Goal: Information Seeking & Learning: Learn about a topic

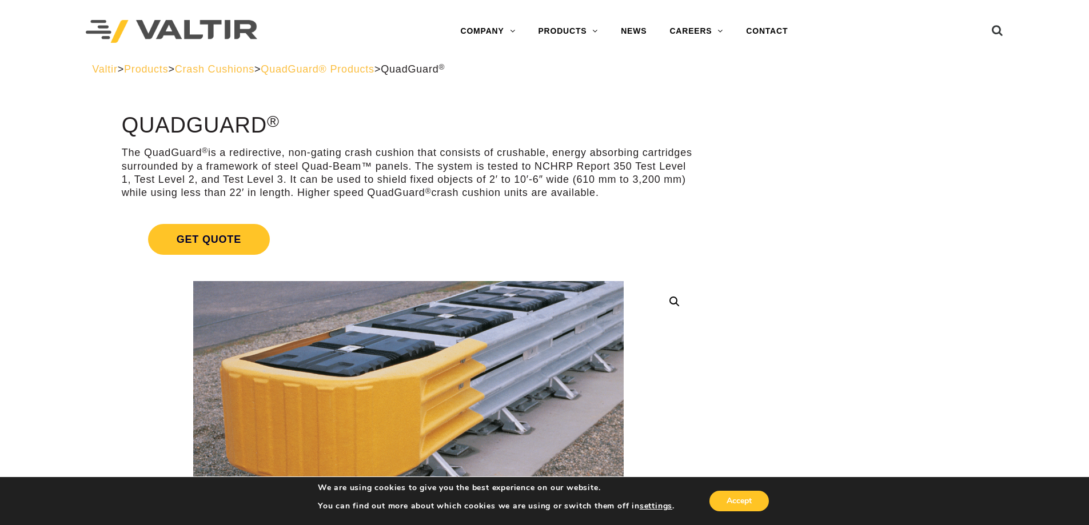
click at [375, 69] on span "QuadGuard® Products" at bounding box center [318, 68] width 114 height 11
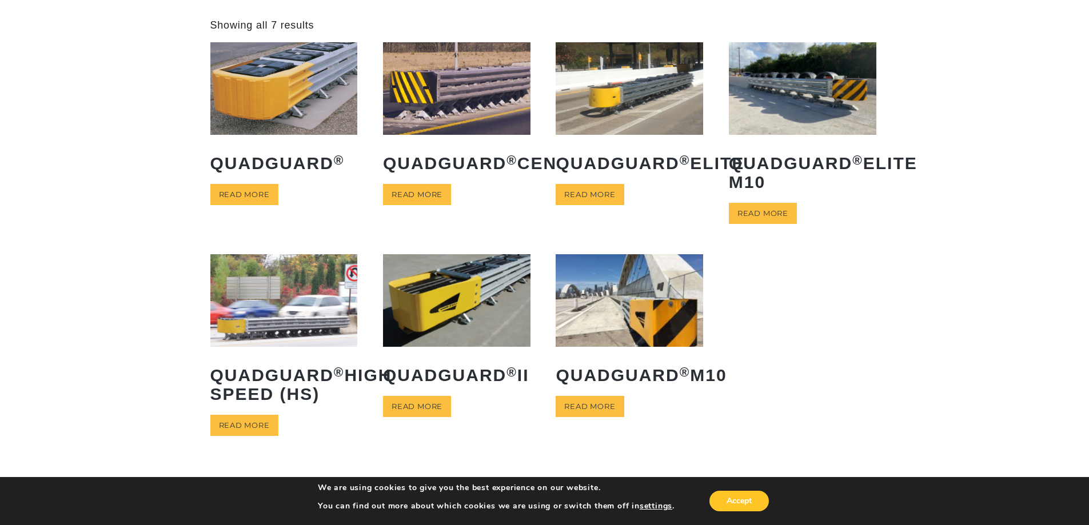
scroll to position [229, 0]
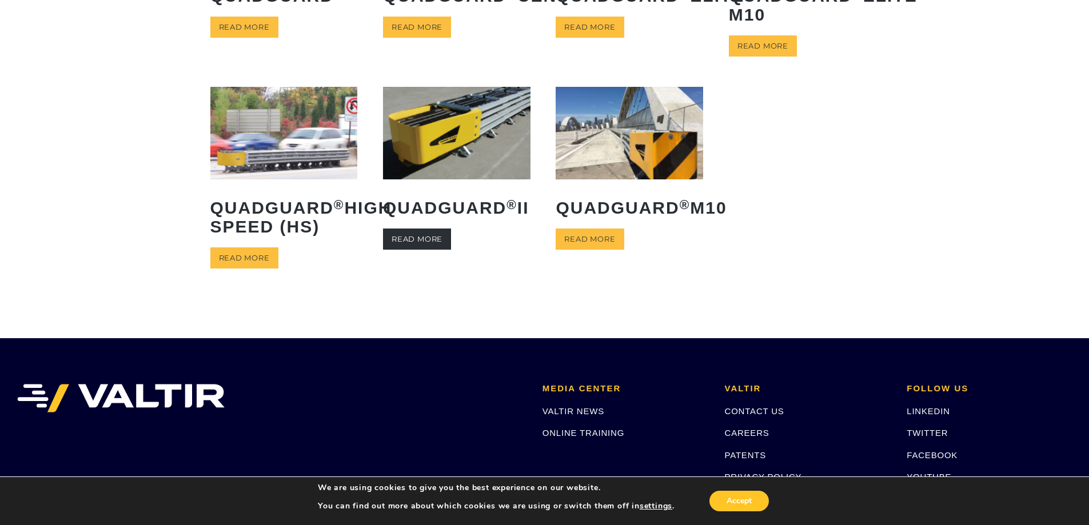
click at [405, 250] on link "Read more" at bounding box center [417, 239] width 68 height 21
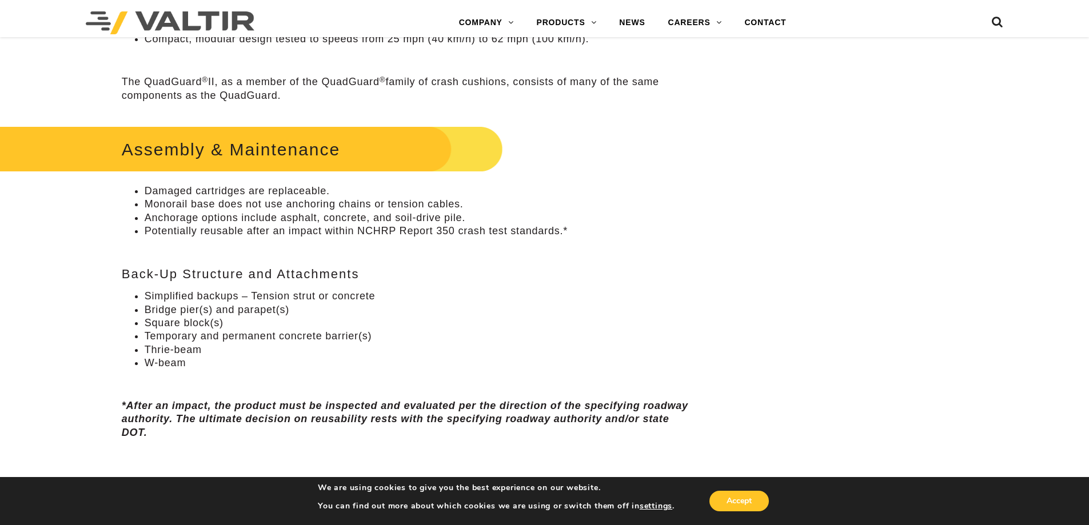
scroll to position [457, 0]
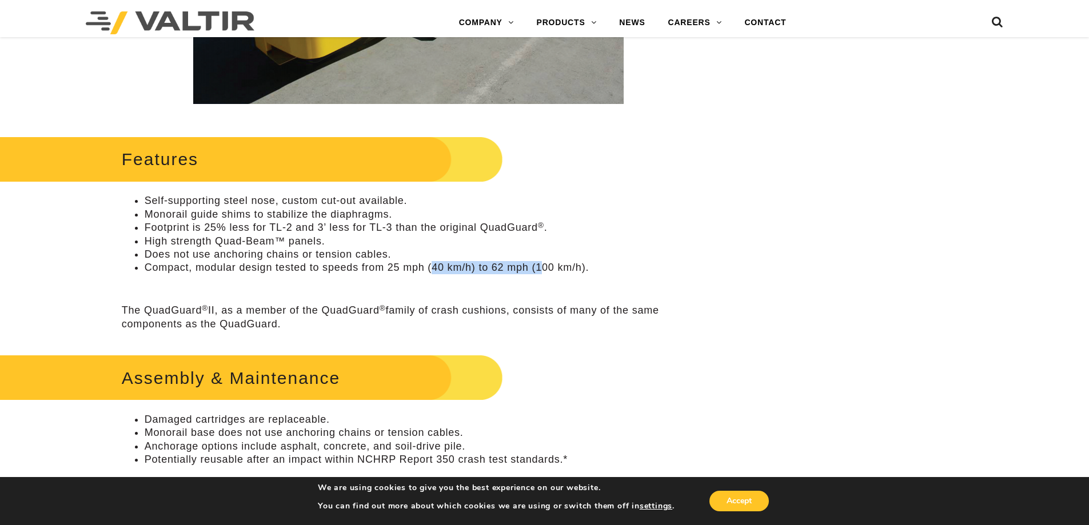
drag, startPoint x: 434, startPoint y: 268, endPoint x: 542, endPoint y: 269, distance: 108.1
click at [542, 269] on li "Compact, modular design tested to speeds from 25 mph (40 km/h) to 62 mph (100 k…" at bounding box center [420, 267] width 551 height 13
click at [552, 300] on div "Features Self-supporting steel nose, custom cut-out available. Monorail guide s…" at bounding box center [408, 232] width 573 height 198
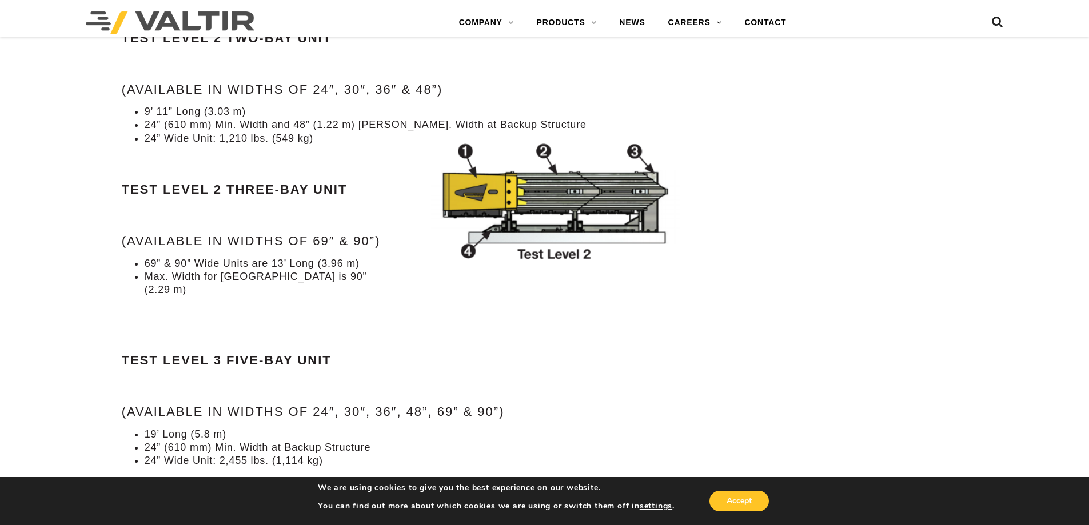
scroll to position [1258, 0]
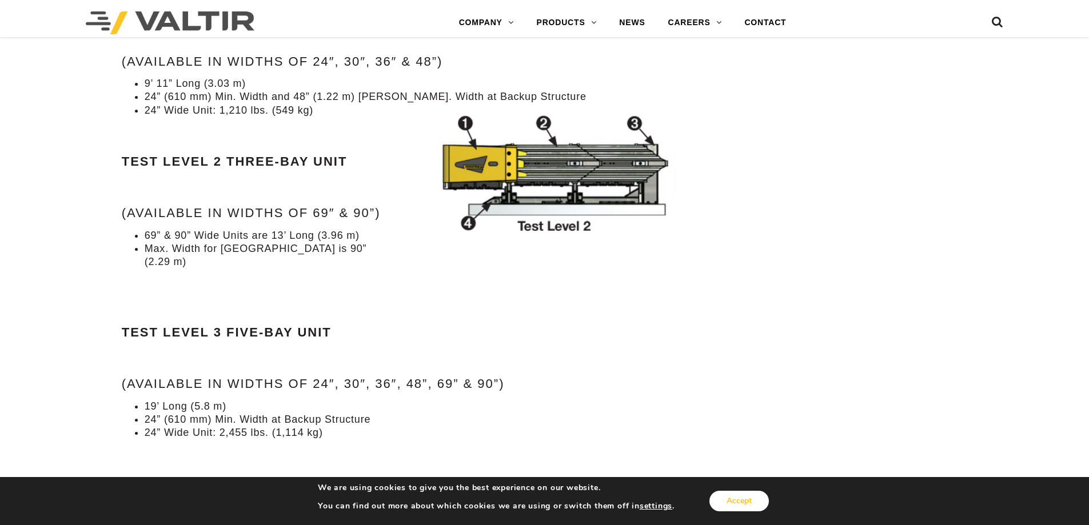
click at [747, 499] on button "Accept" at bounding box center [739, 501] width 59 height 21
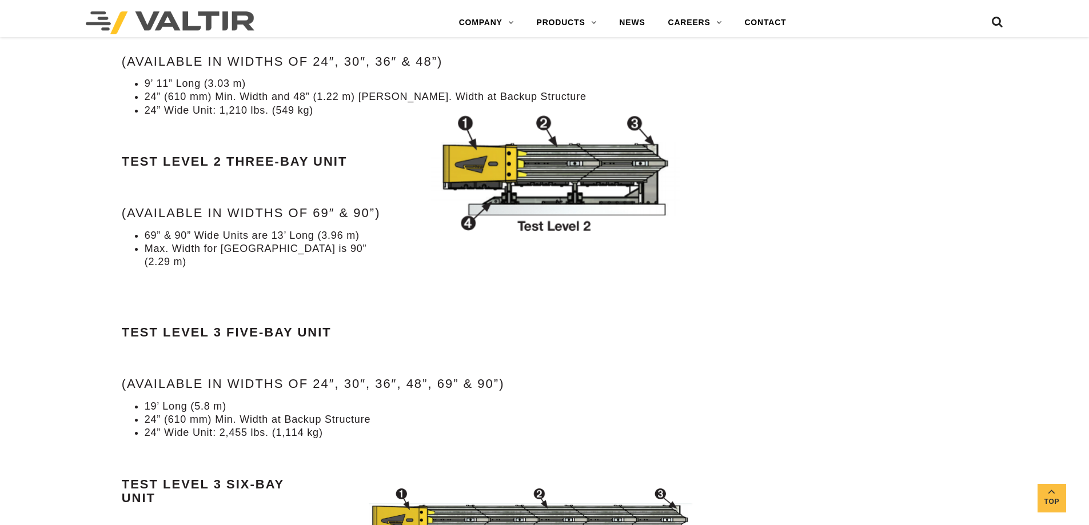
click at [742, 434] on div "**********" at bounding box center [544, 102] width 1089 height 2492
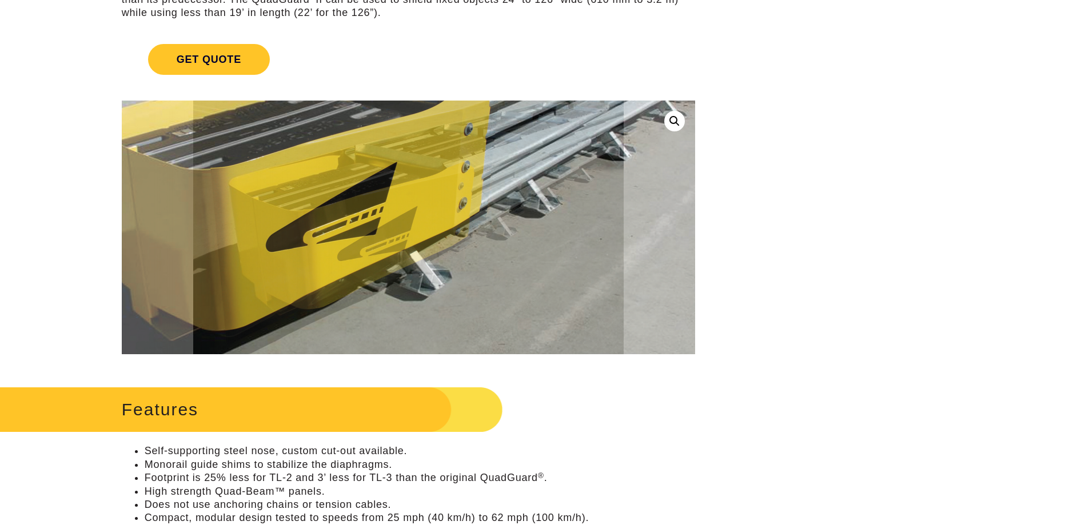
scroll to position [0, 0]
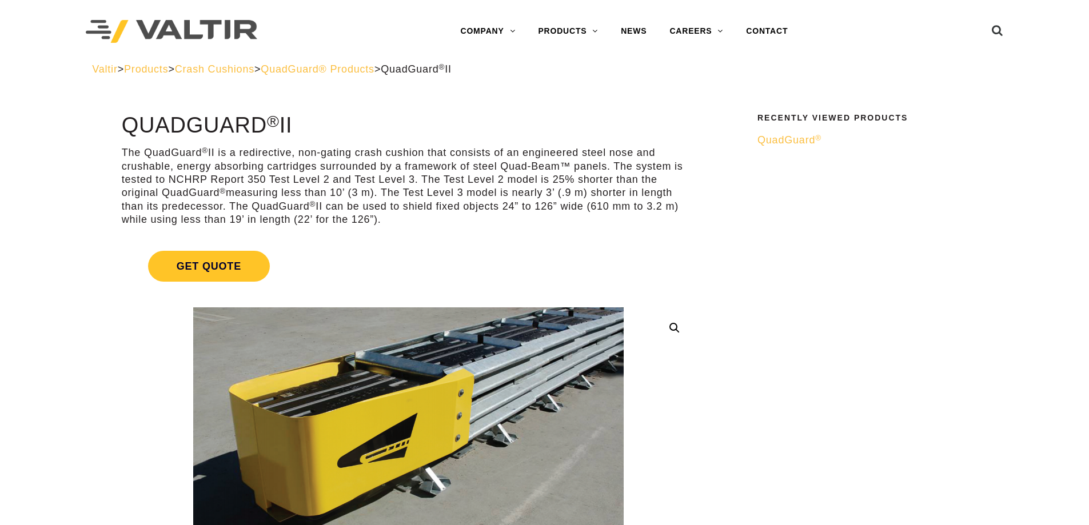
click at [233, 71] on span "Crash Cushions" at bounding box center [214, 68] width 79 height 11
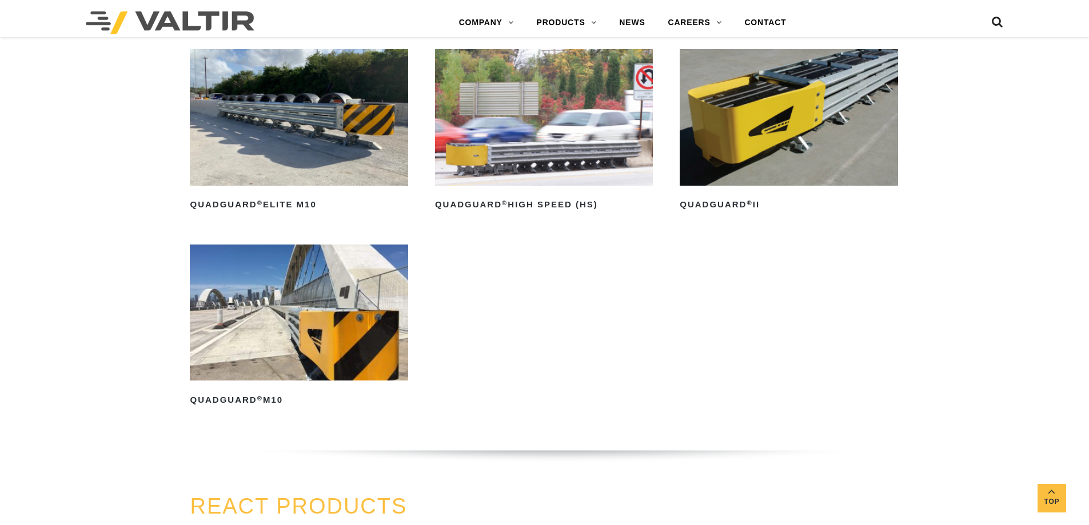
scroll to position [1029, 0]
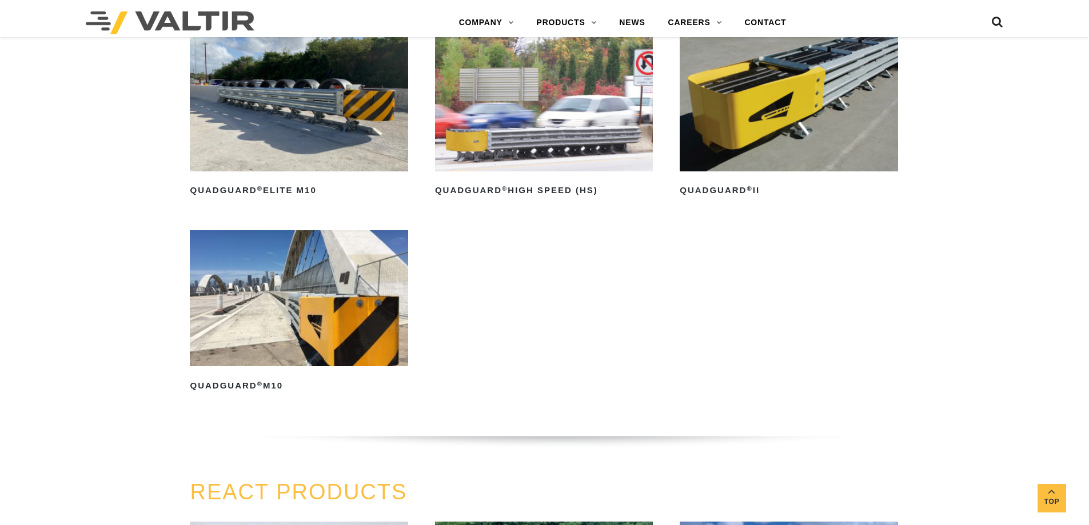
click at [218, 322] on img at bounding box center [299, 298] width 218 height 136
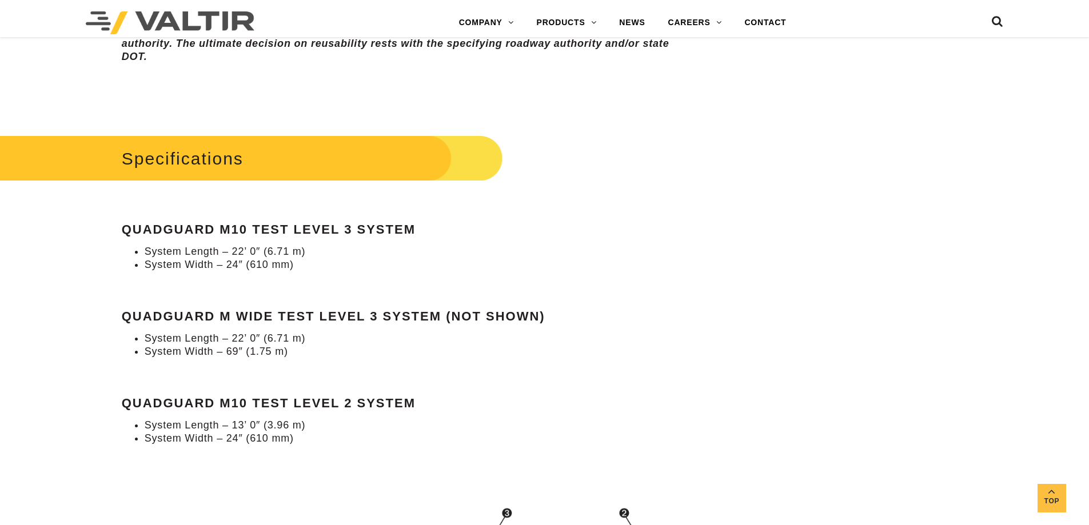
scroll to position [1086, 0]
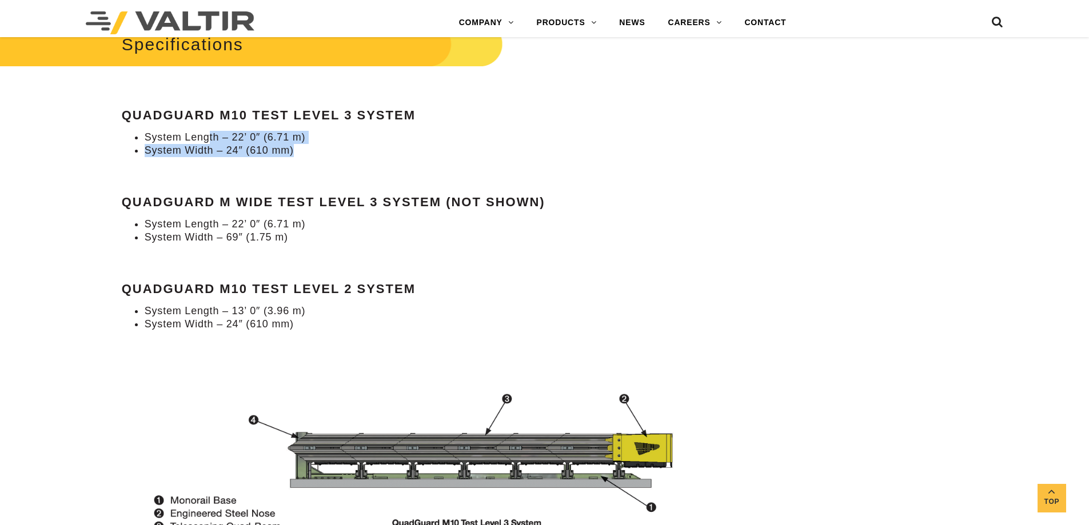
drag, startPoint x: 209, startPoint y: 144, endPoint x: 292, endPoint y: 146, distance: 82.9
click at [292, 146] on ul "System Length – 22’ 0″ (6.71 m) System Width – 24″ (610 mm)" at bounding box center [408, 144] width 573 height 27
click at [320, 151] on li "System Width – 24″ (610 mm)" at bounding box center [420, 150] width 551 height 13
click at [373, 114] on strong "QuadGuard M10 Test Level 3 System" at bounding box center [269, 115] width 294 height 14
drag, startPoint x: 392, startPoint y: 212, endPoint x: 263, endPoint y: 257, distance: 136.7
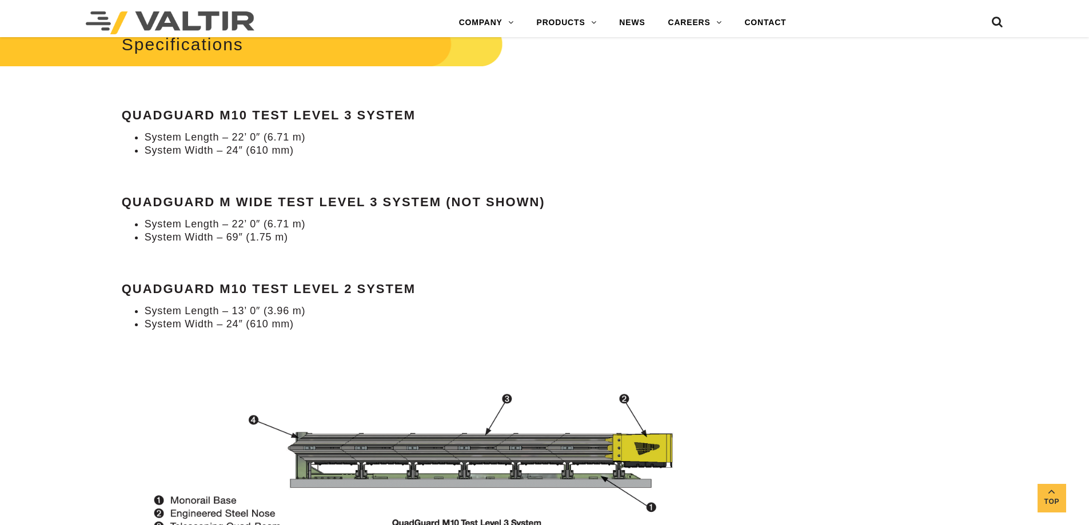
click at [392, 212] on div "Specifications QuadGuard M10 Test Level 3 System System Length – 22’ 0″ (6.71 m…" at bounding box center [408, 175] width 573 height 314
drag, startPoint x: 177, startPoint y: 310, endPoint x: 322, endPoint y: 327, distance: 146.2
click at [322, 327] on ul "System Length – 13’ 0″ (3.96 m) System Width – 24″ (610 mm)" at bounding box center [408, 318] width 573 height 27
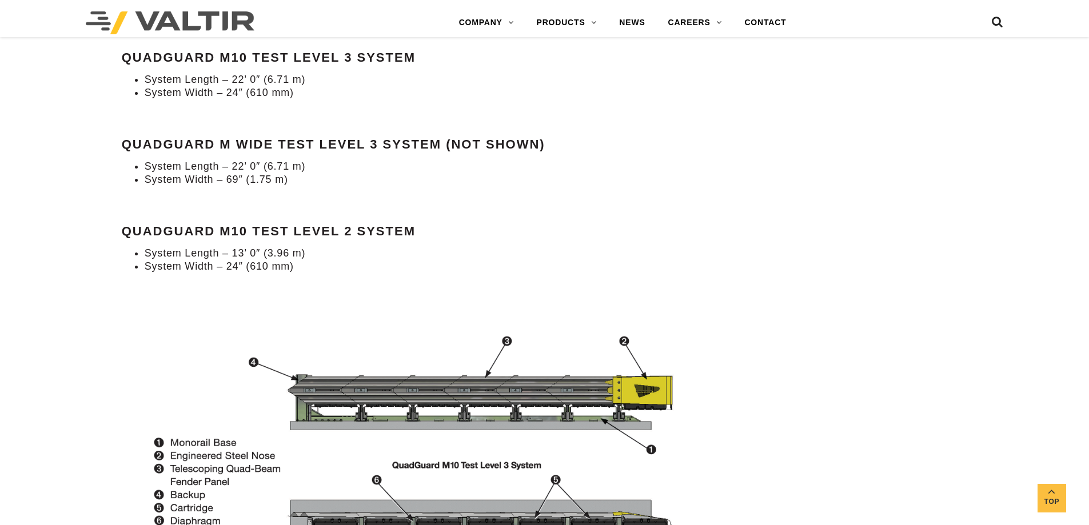
scroll to position [1144, 0]
drag, startPoint x: 146, startPoint y: 266, endPoint x: 302, endPoint y: 267, distance: 156.7
click at [302, 267] on li "System Width – 24″ (610 mm)" at bounding box center [420, 267] width 551 height 13
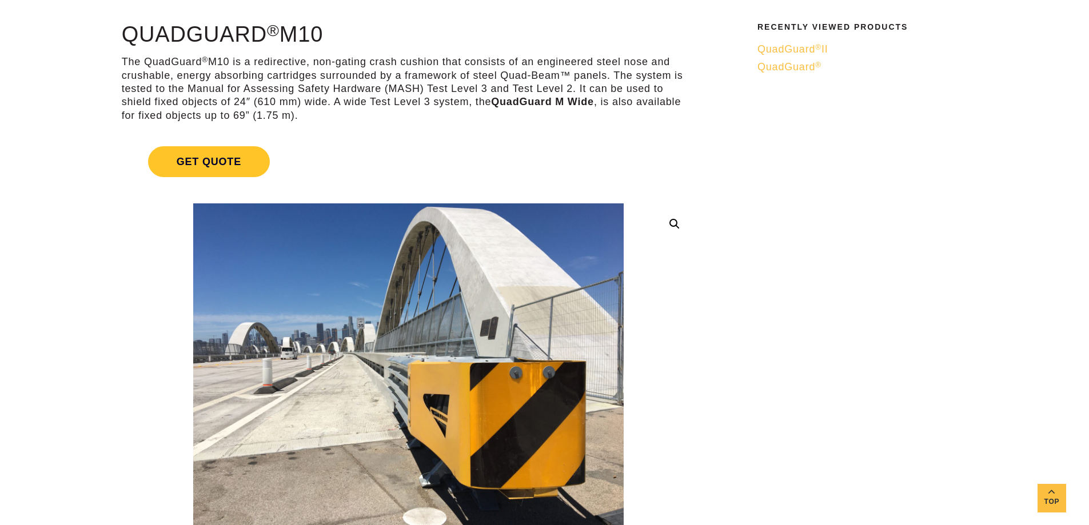
scroll to position [0, 0]
